Goal: Obtain resource: Download file/media

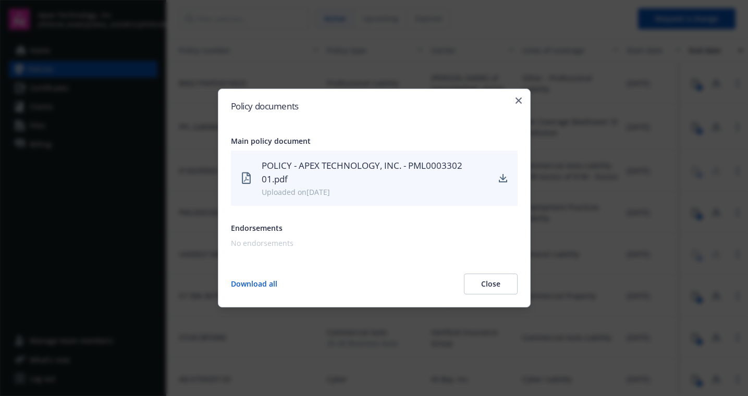
scroll to position [70, 214]
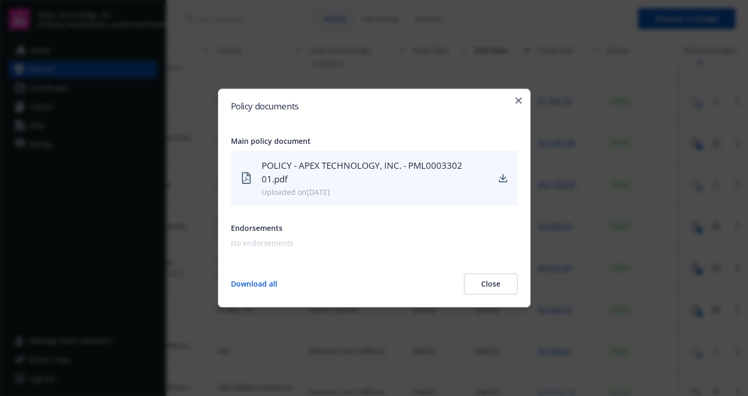
click at [523, 101] on div "Policy documents Main policy document POLICY - APEX TECHNOLOGY, INC. - PML00033…" at bounding box center [374, 198] width 313 height 219
click at [519, 101] on icon "button" at bounding box center [518, 100] width 6 height 6
